Goal: Communication & Community: Share content

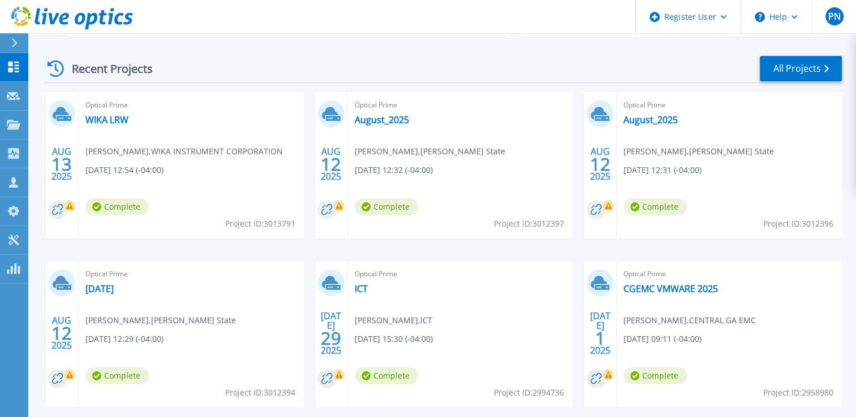
scroll to position [170, 0]
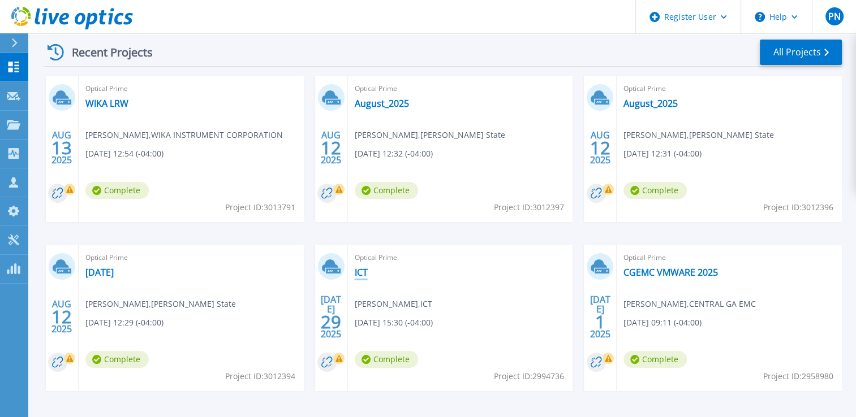
click at [359, 270] on link "ICT" at bounding box center [361, 272] width 13 height 11
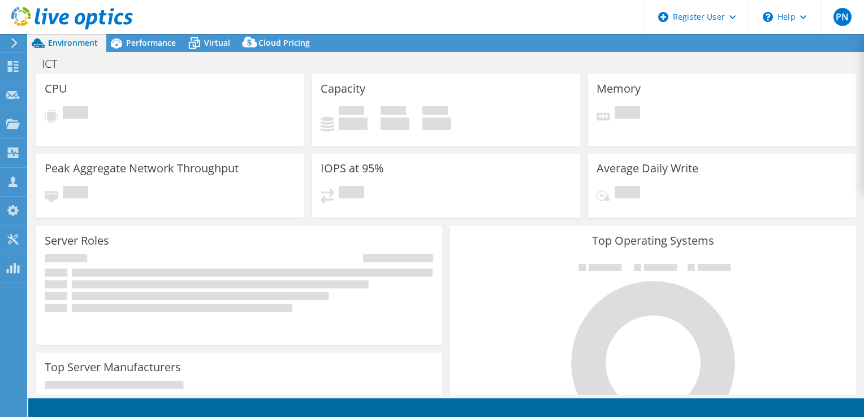
select select "USD"
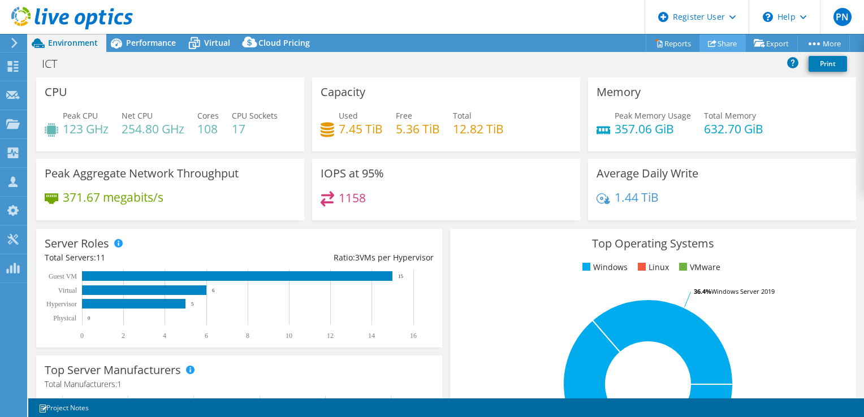
click at [710, 45] on icon at bounding box center [712, 43] width 8 height 8
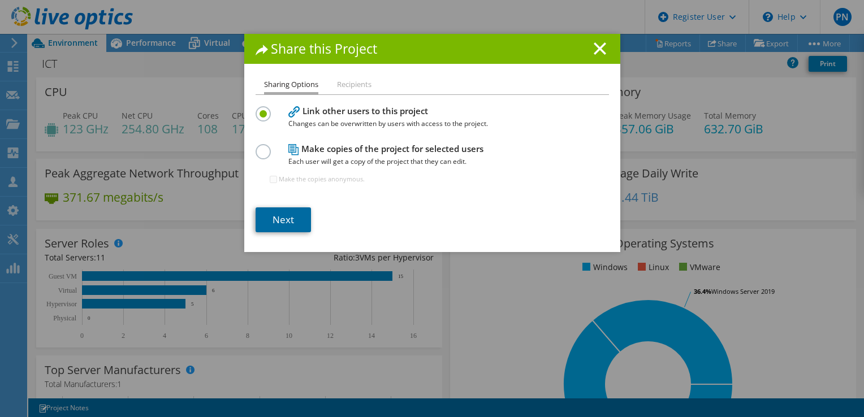
click at [282, 217] on link "Next" at bounding box center [283, 220] width 55 height 25
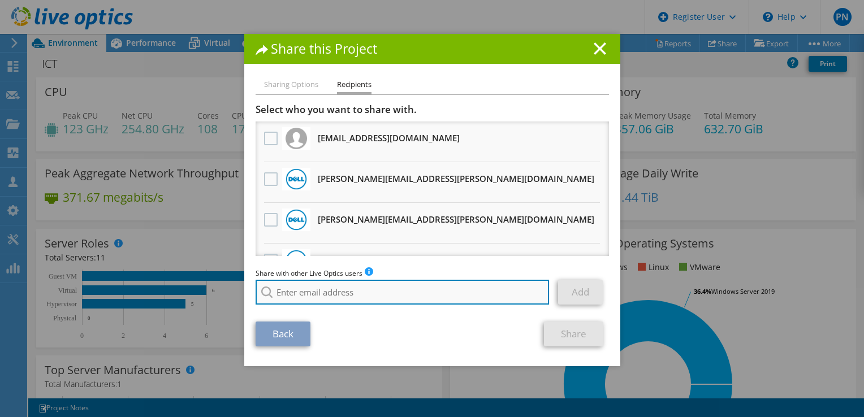
click at [377, 297] on input "search" at bounding box center [403, 292] width 294 height 25
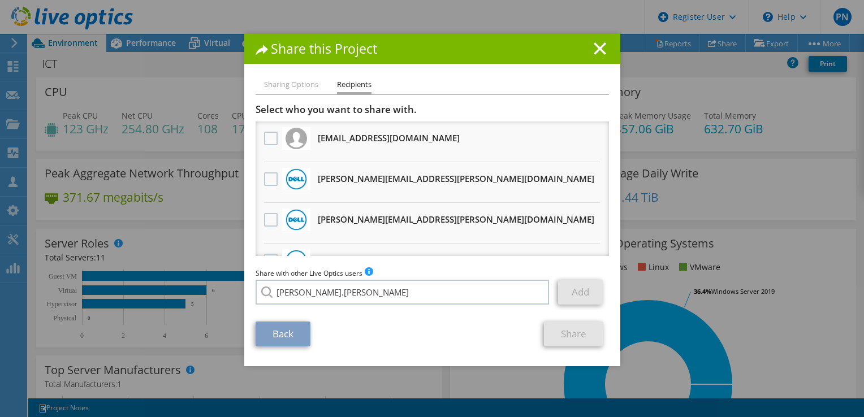
click at [301, 307] on li "Tim.Gangemi@dell.com" at bounding box center [371, 301] width 230 height 14
type input "Tim.Gangemi@dell.com"
click at [563, 285] on link "Add" at bounding box center [580, 292] width 45 height 25
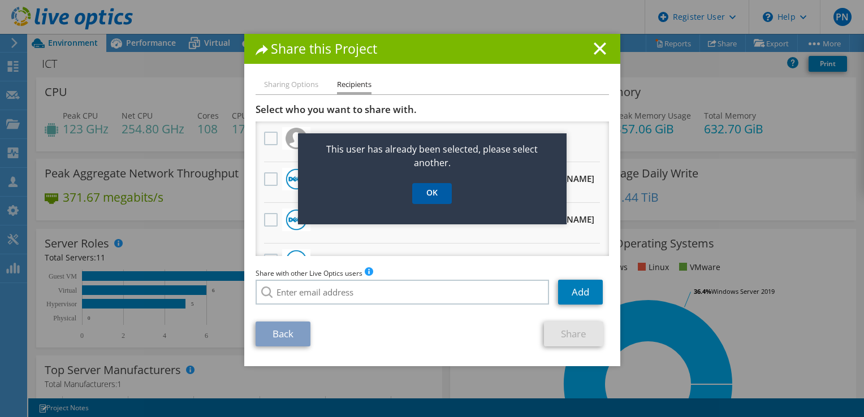
click at [424, 196] on link "OK" at bounding box center [432, 193] width 40 height 21
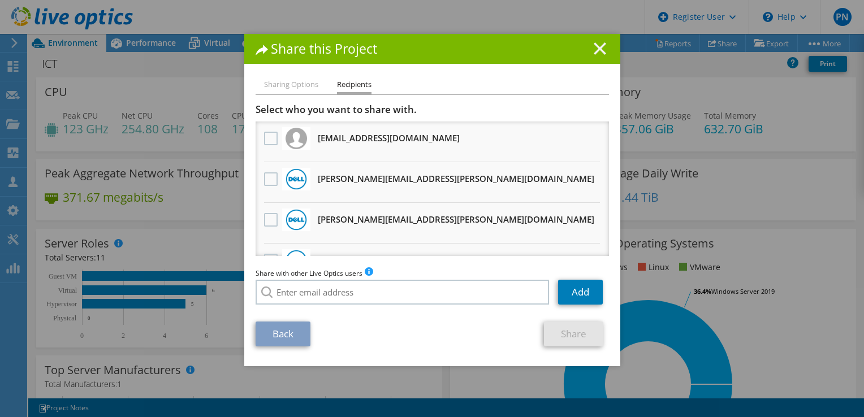
click at [599, 50] on icon at bounding box center [600, 48] width 12 height 12
